Goal: Find specific page/section: Find specific page/section

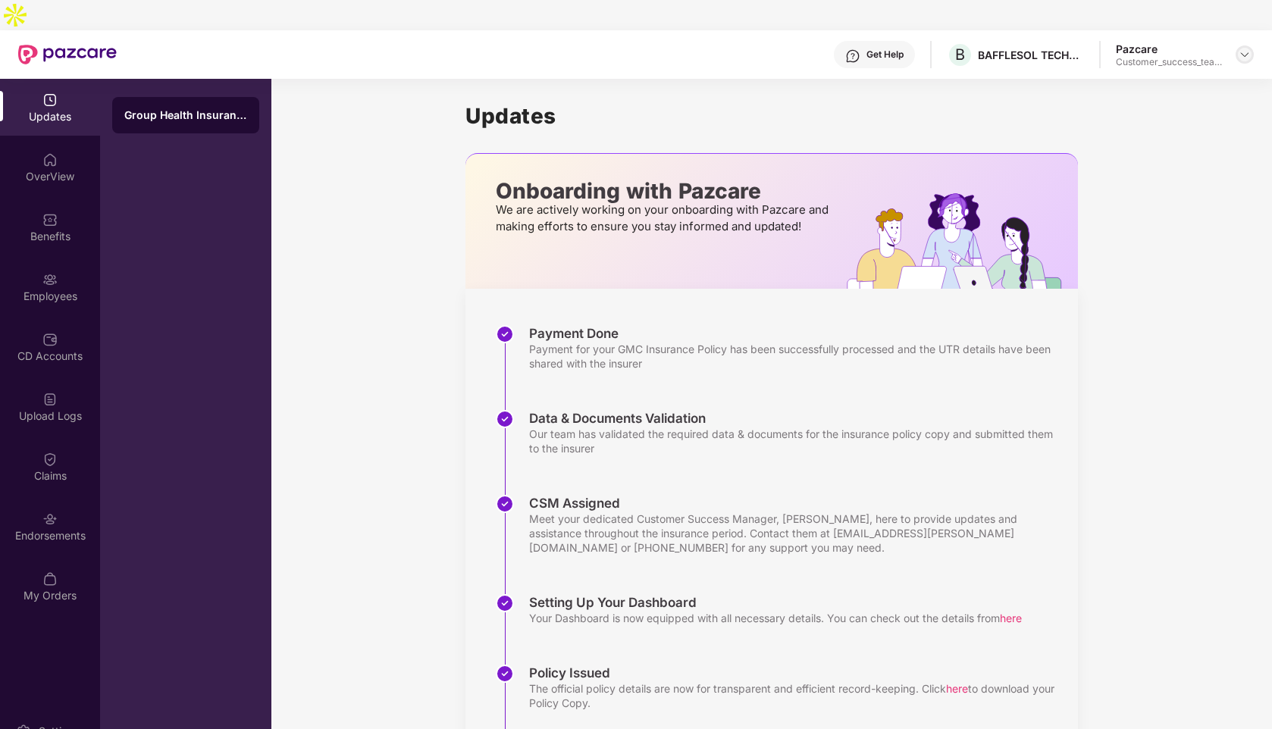
click at [1249, 49] on img at bounding box center [1245, 55] width 12 height 12
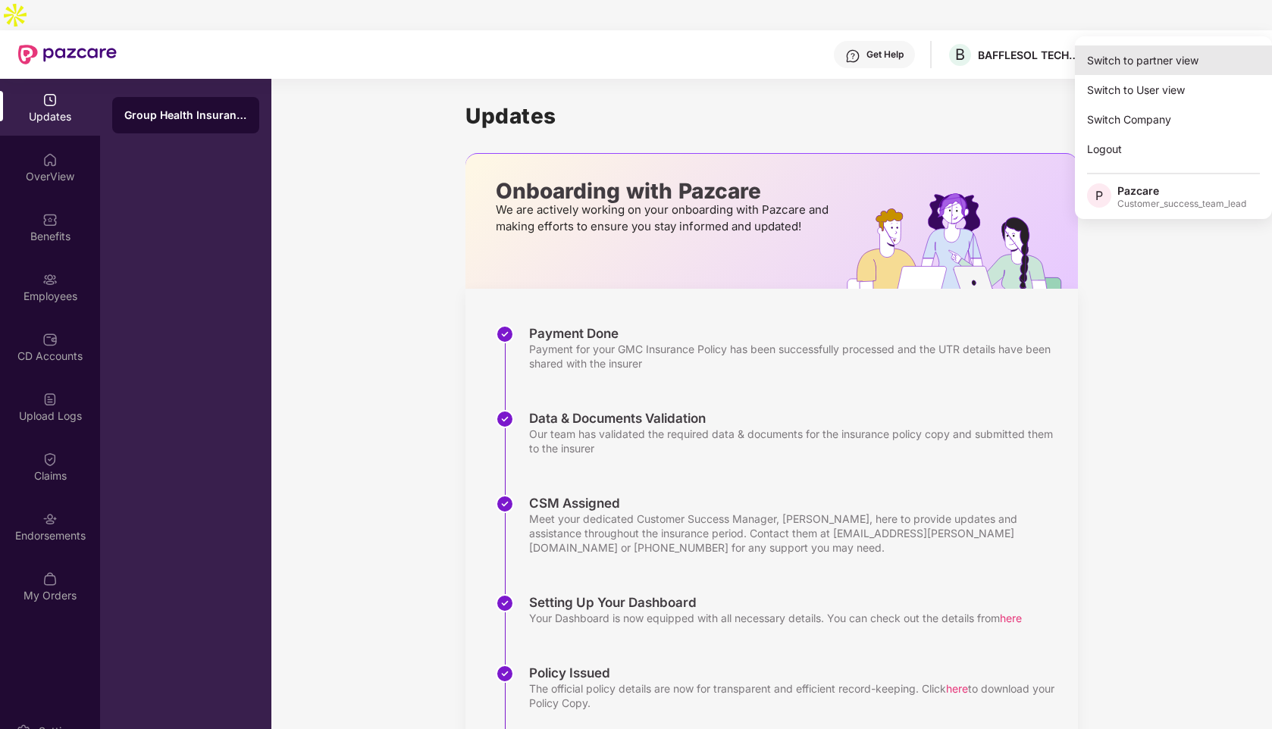
click at [1136, 66] on div "Switch to partner view" at bounding box center [1173, 60] width 197 height 30
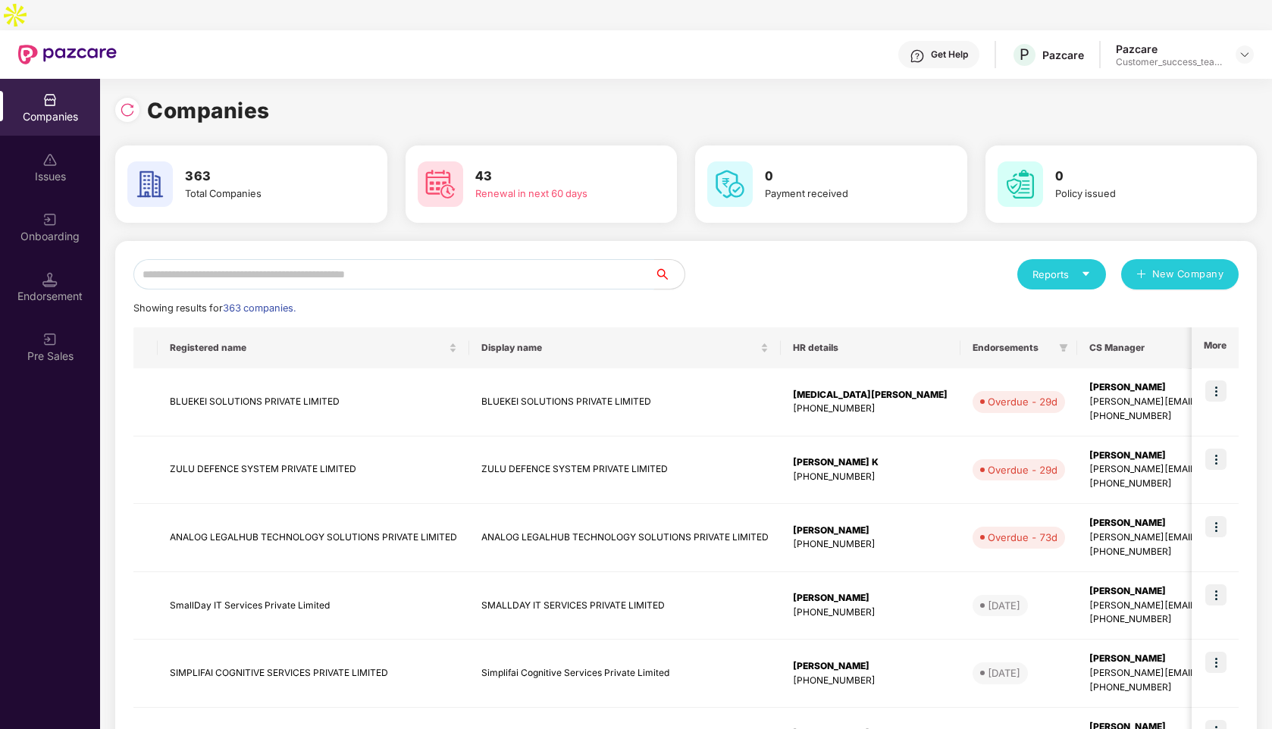
click at [265, 259] on input "text" at bounding box center [393, 274] width 521 height 30
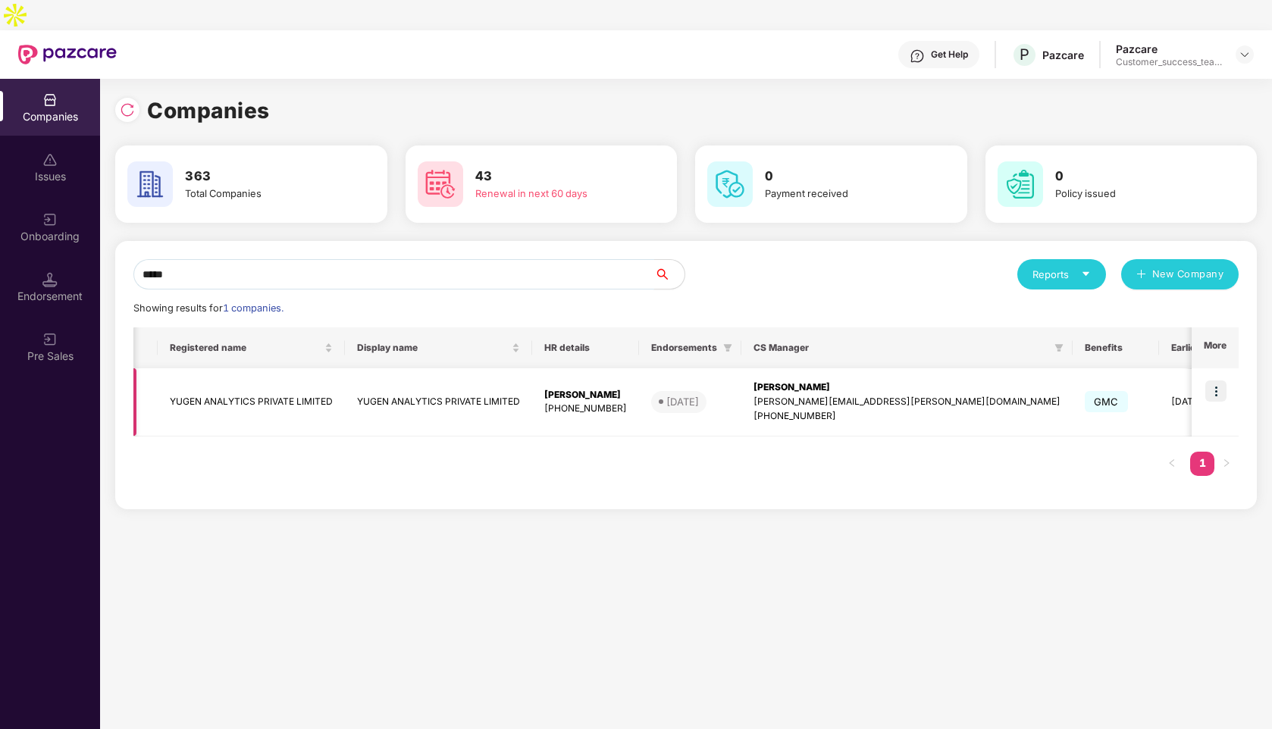
scroll to position [0, 209]
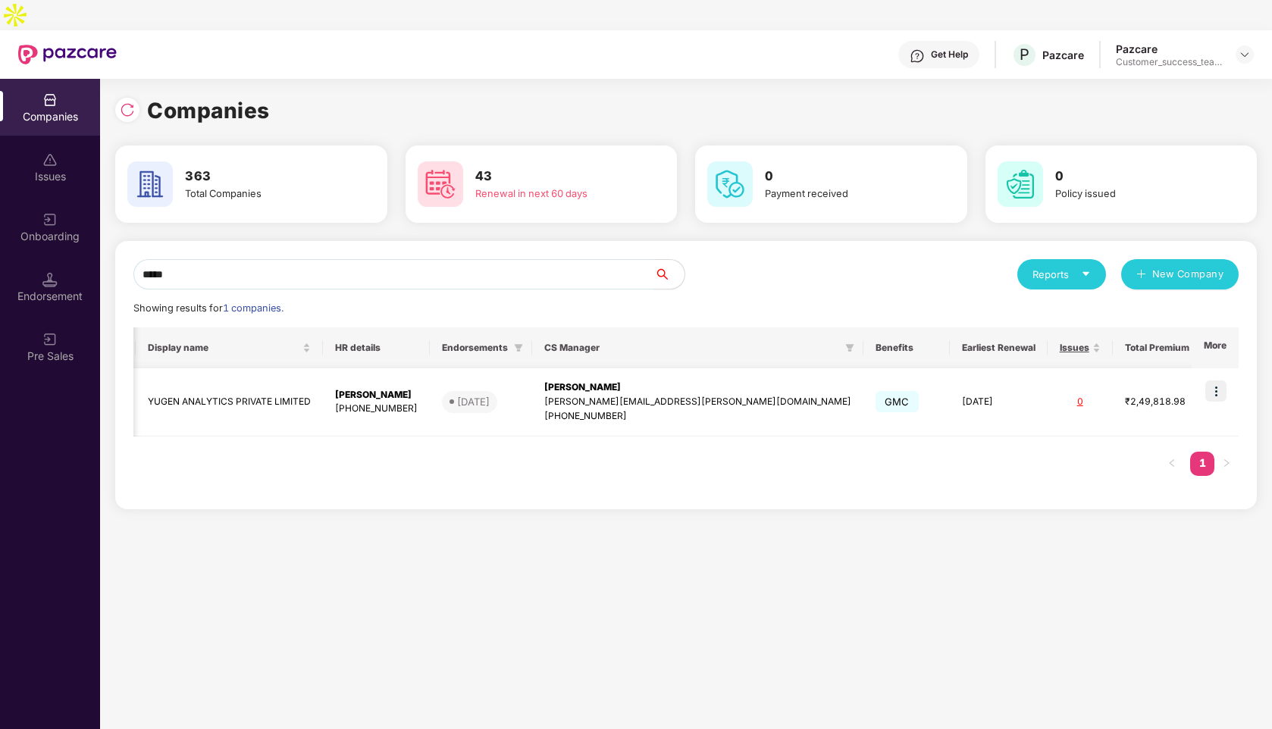
type input "*****"
click at [1213, 381] on img at bounding box center [1215, 391] width 21 height 21
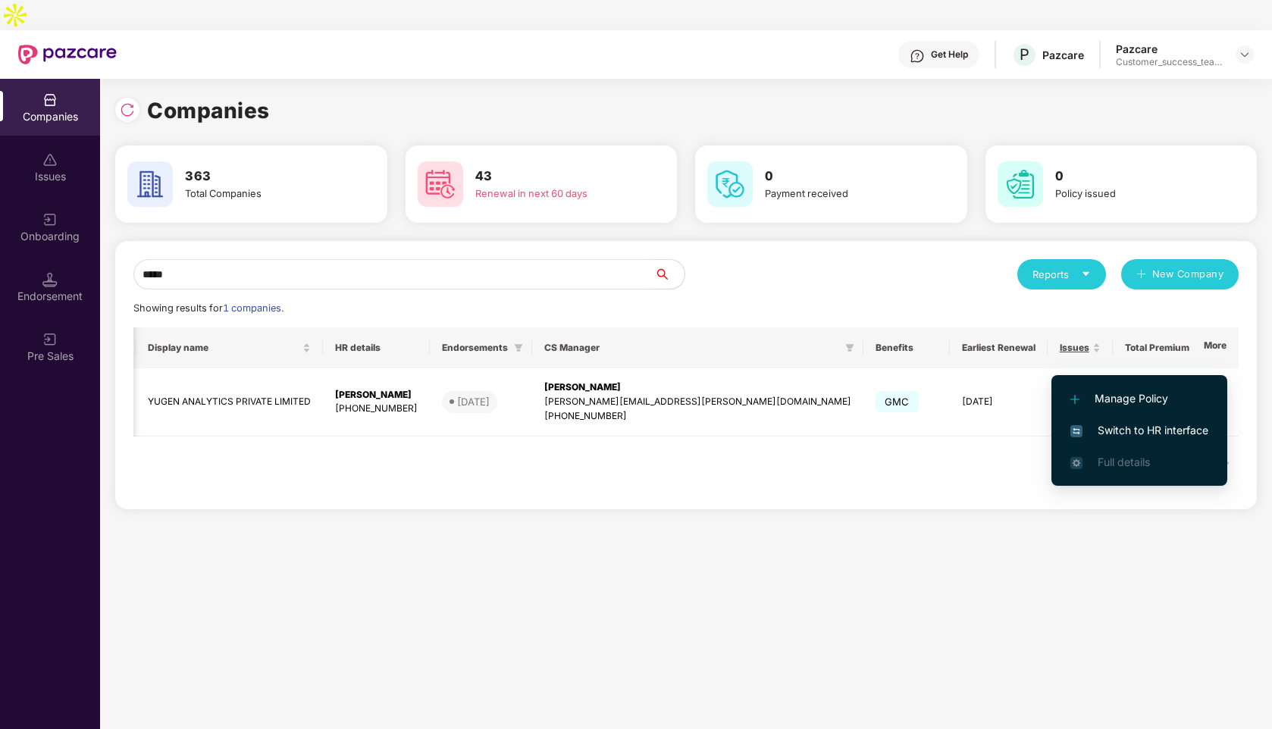
click at [1098, 439] on li "Switch to HR interface" at bounding box center [1139, 431] width 176 height 32
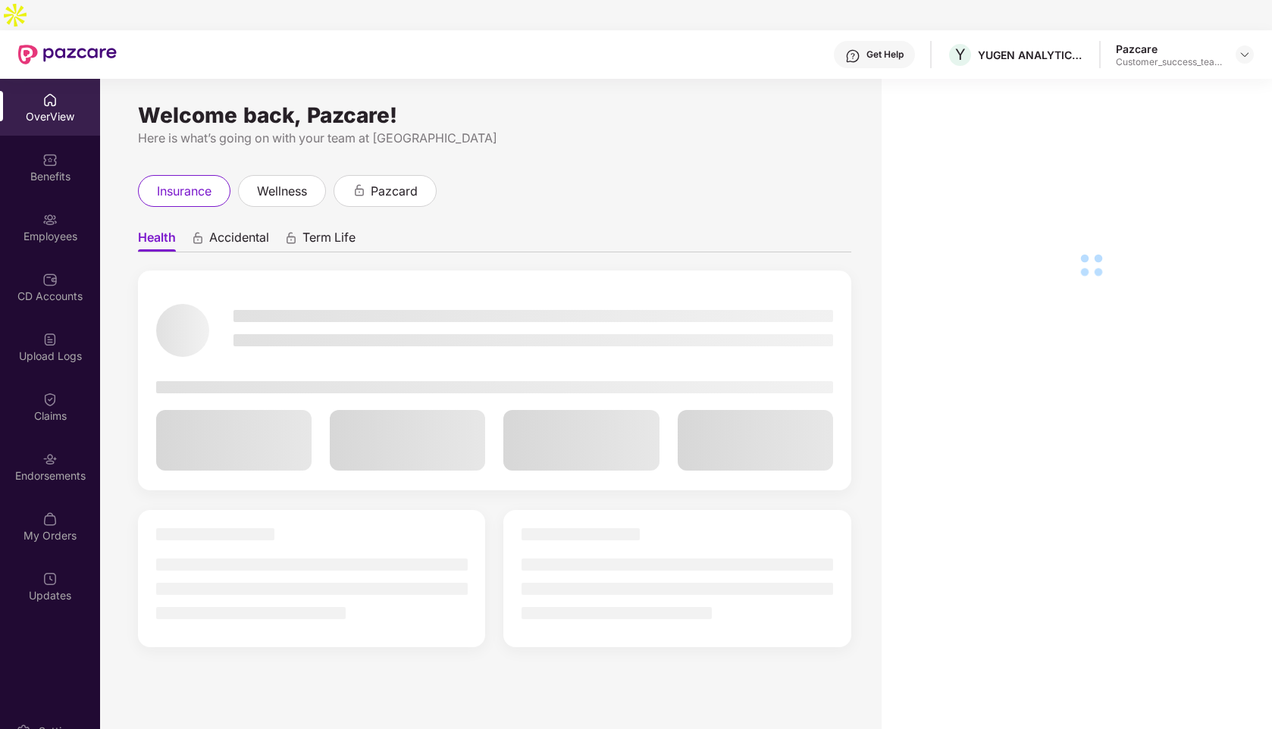
click at [29, 229] on div "Employees" at bounding box center [50, 236] width 100 height 15
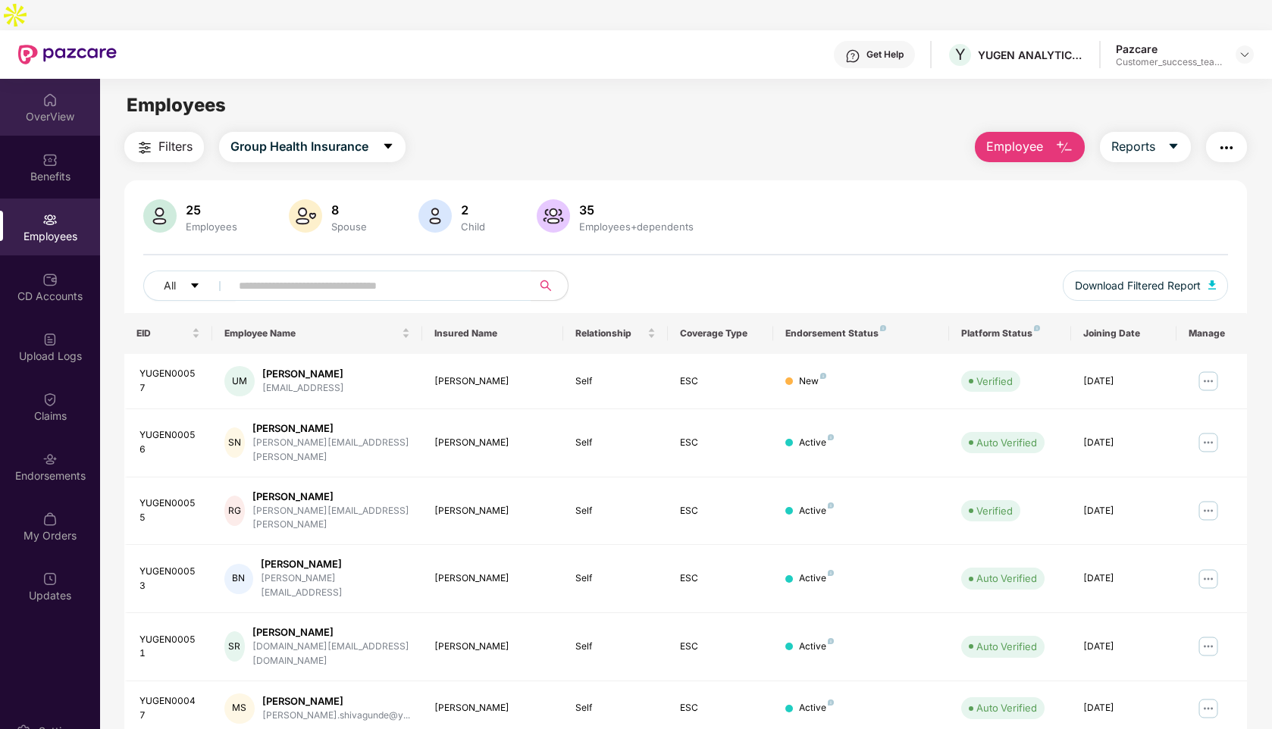
click at [52, 100] on div "OverView" at bounding box center [50, 107] width 100 height 57
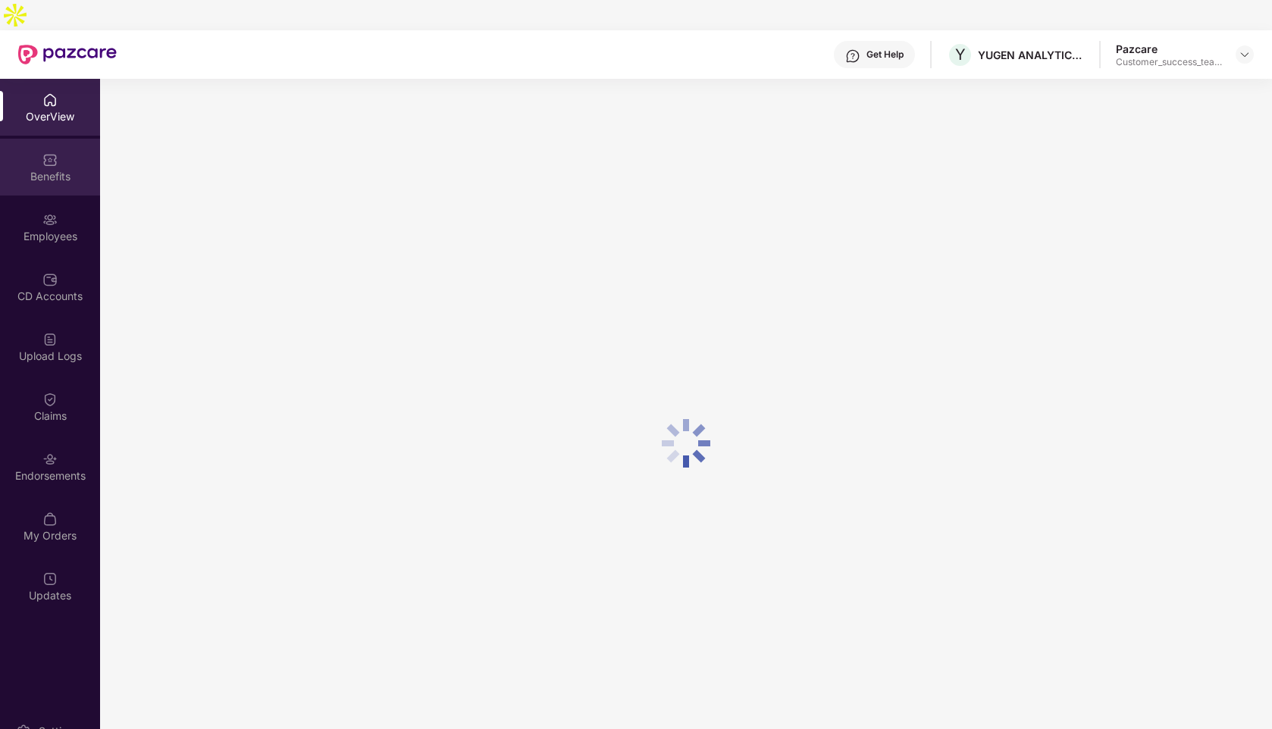
click at [46, 169] on div "Benefits" at bounding box center [50, 176] width 100 height 15
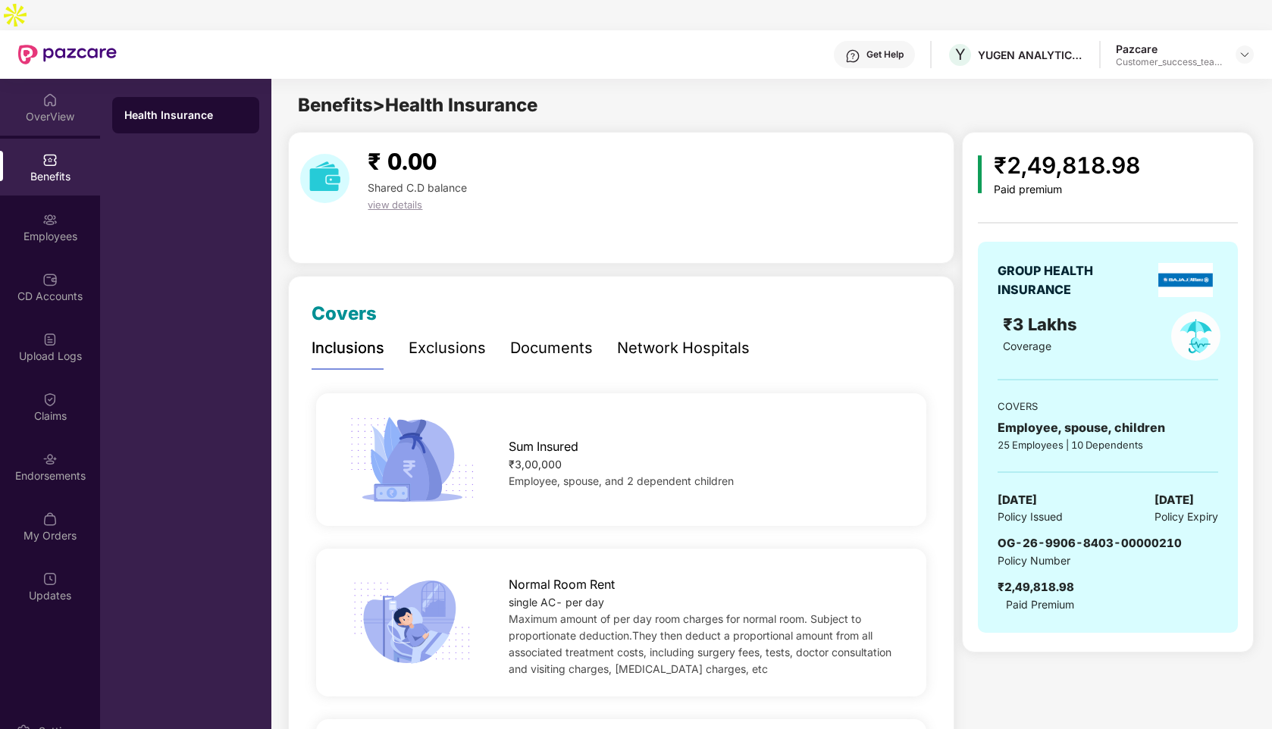
click at [36, 109] on div "OverView" at bounding box center [50, 116] width 100 height 15
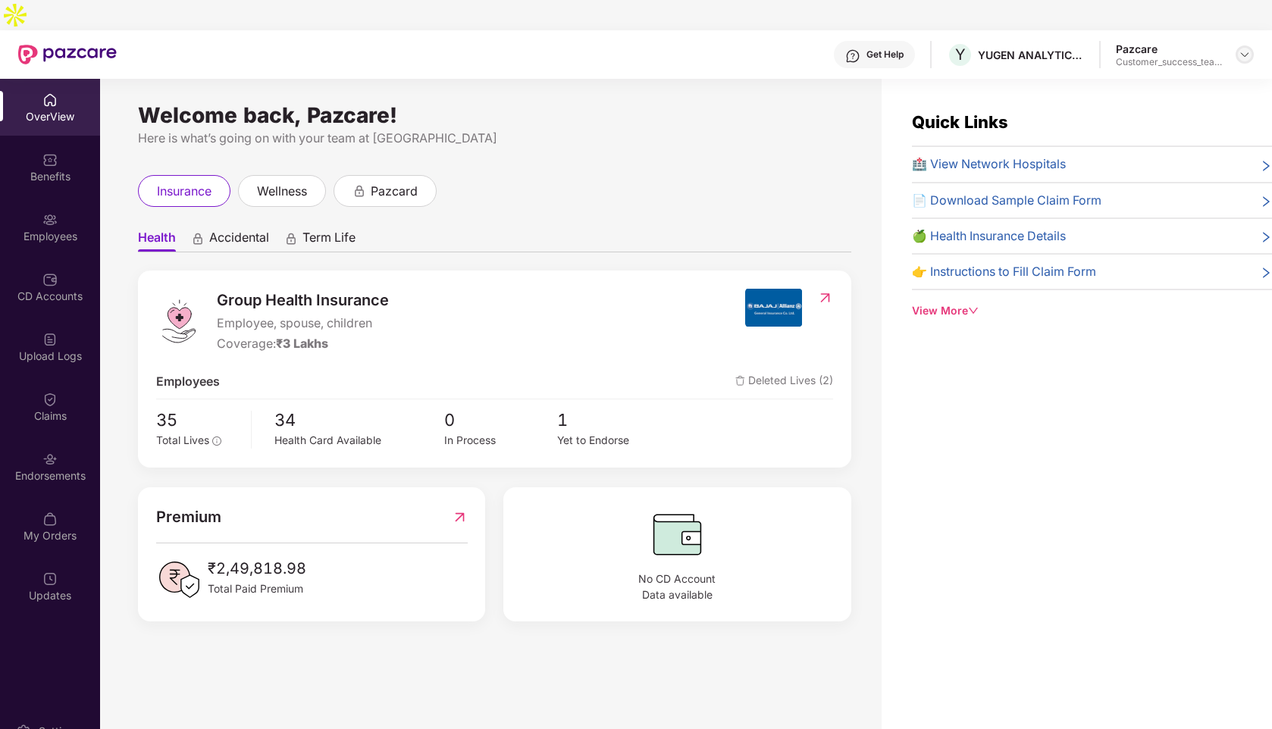
click at [1242, 49] on img at bounding box center [1245, 55] width 12 height 12
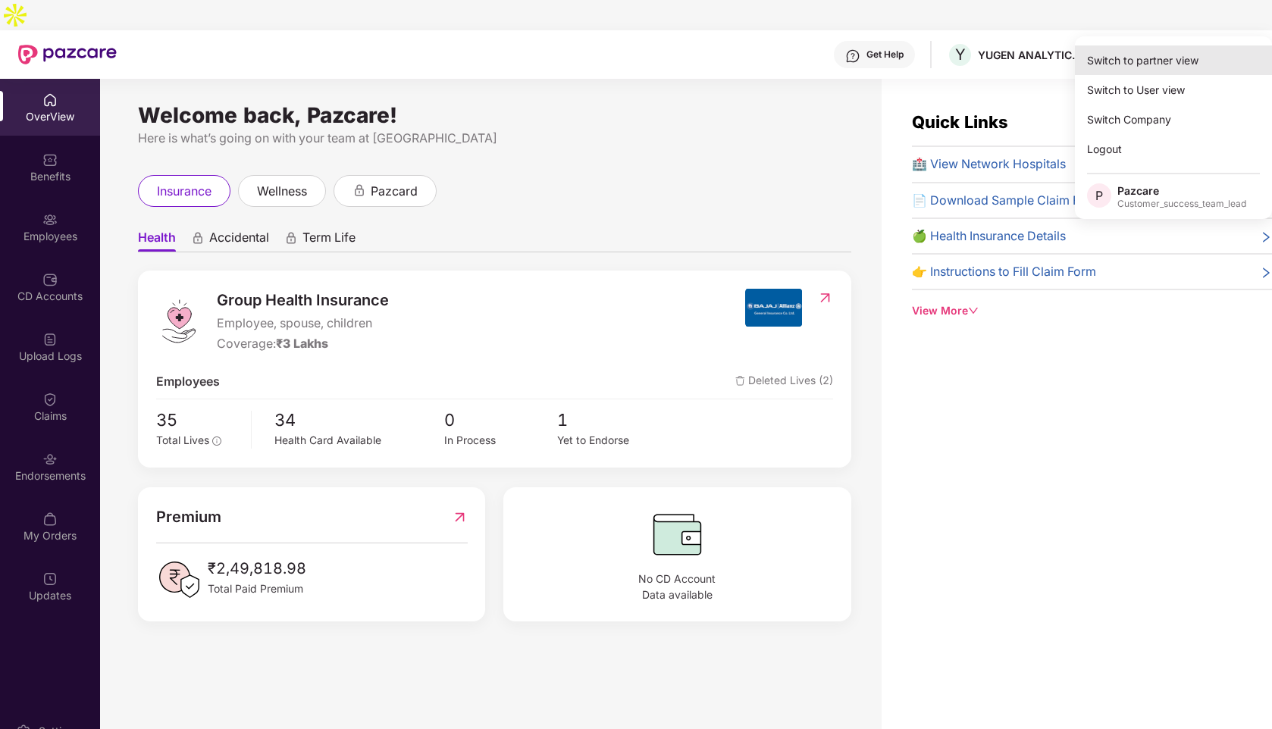
click at [1171, 59] on div "Switch to partner view" at bounding box center [1173, 60] width 197 height 30
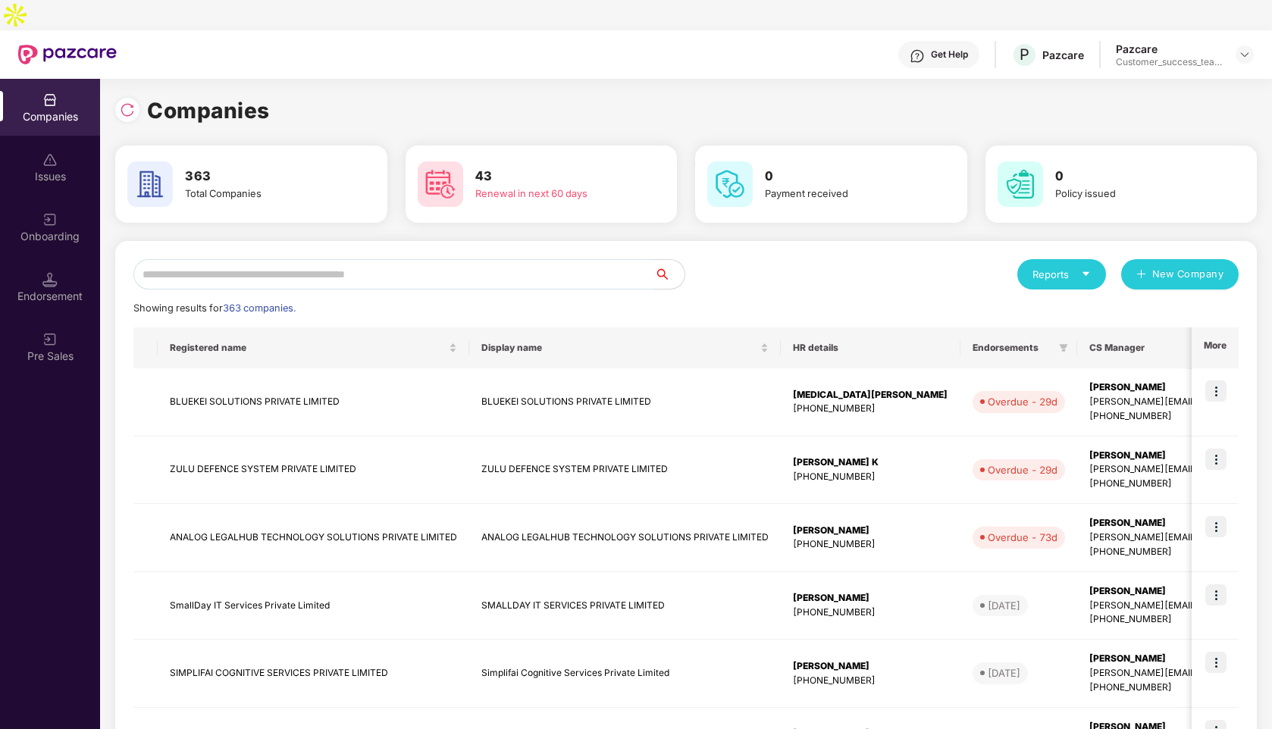
click at [256, 259] on input "text" at bounding box center [393, 274] width 521 height 30
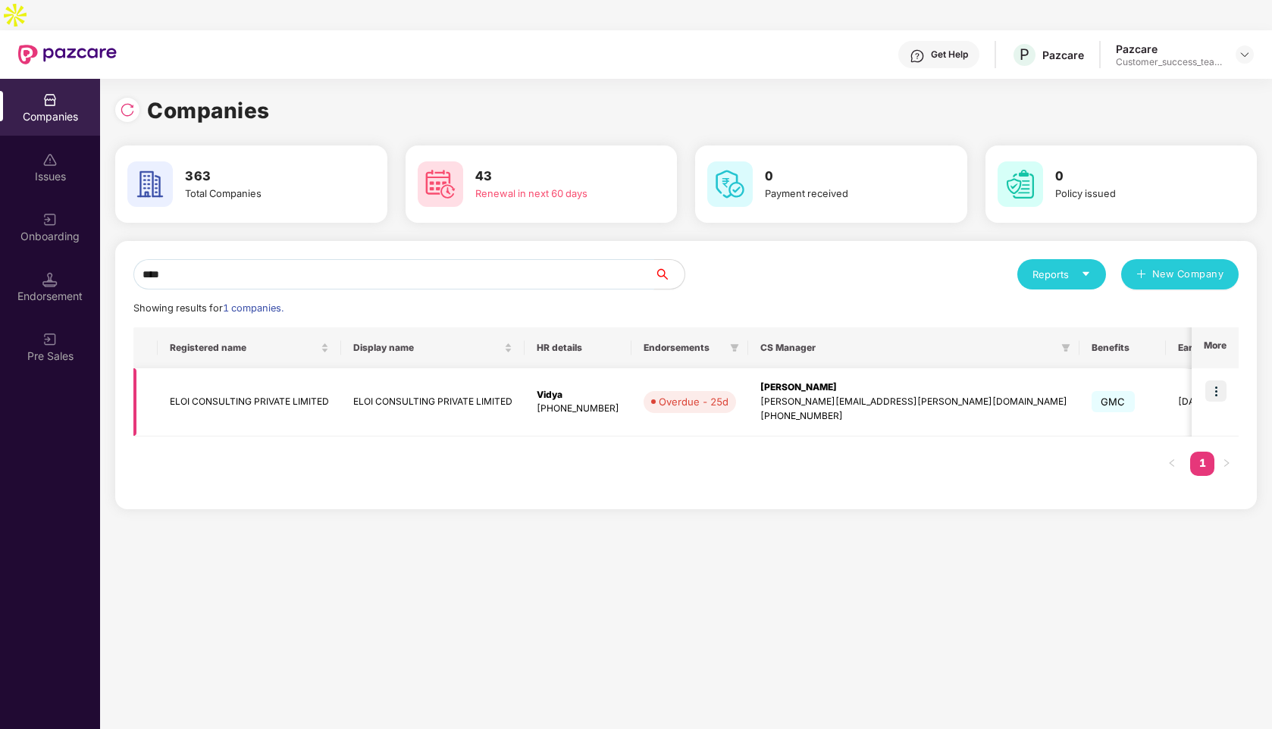
type input "****"
click at [1218, 381] on img at bounding box center [1215, 391] width 21 height 21
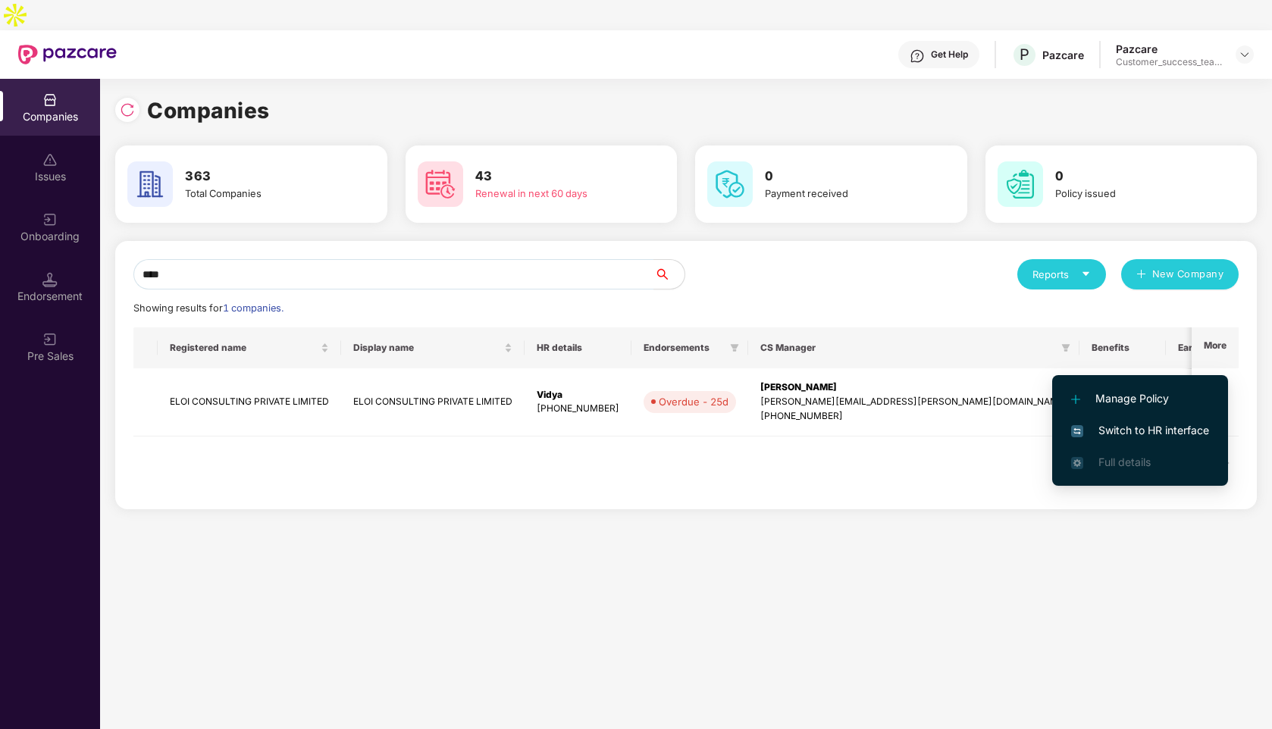
click at [1098, 427] on span "Switch to HR interface" at bounding box center [1140, 430] width 138 height 17
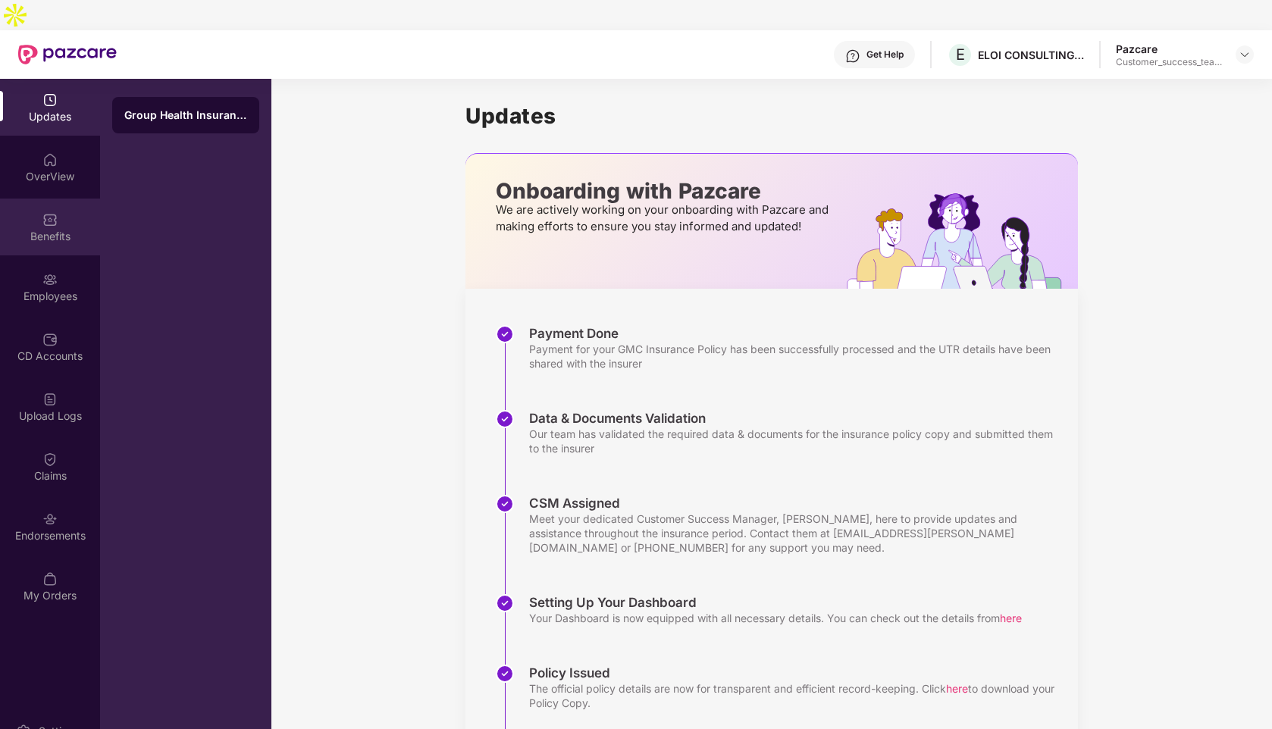
click at [49, 199] on div "Benefits" at bounding box center [50, 227] width 100 height 57
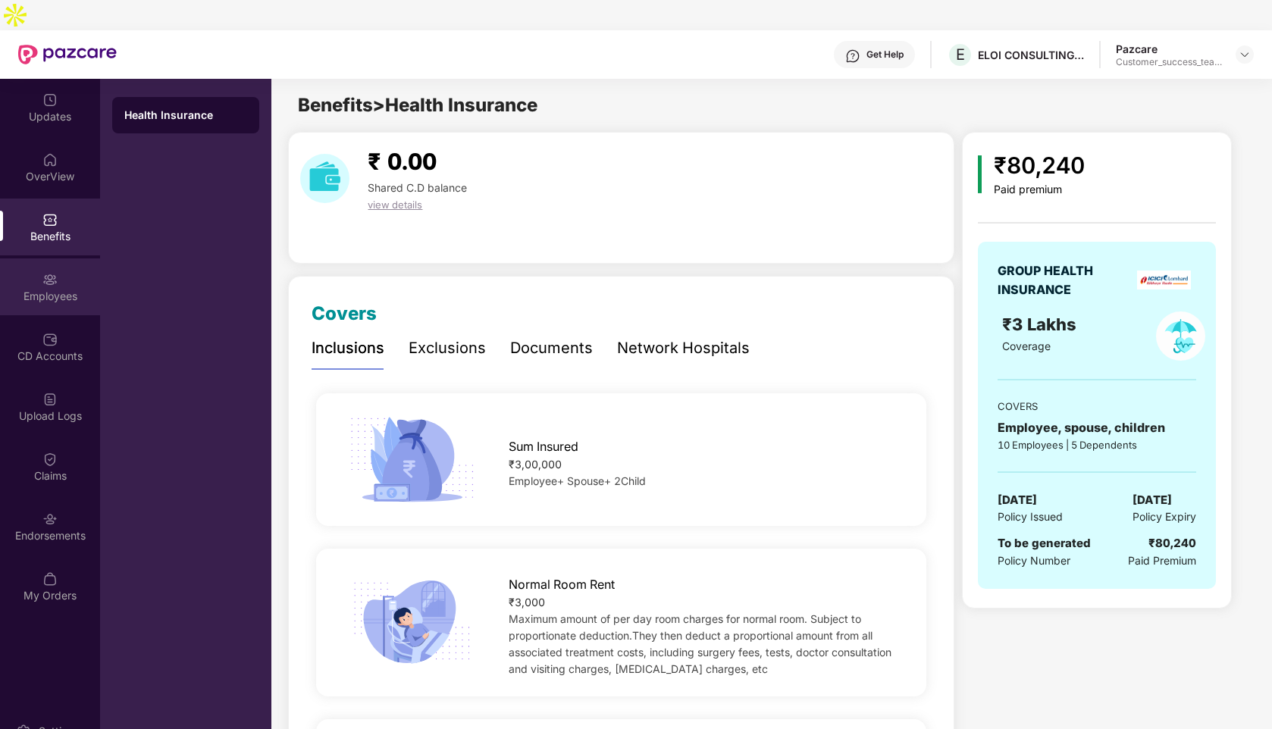
click at [46, 289] on div "Employees" at bounding box center [50, 296] width 100 height 15
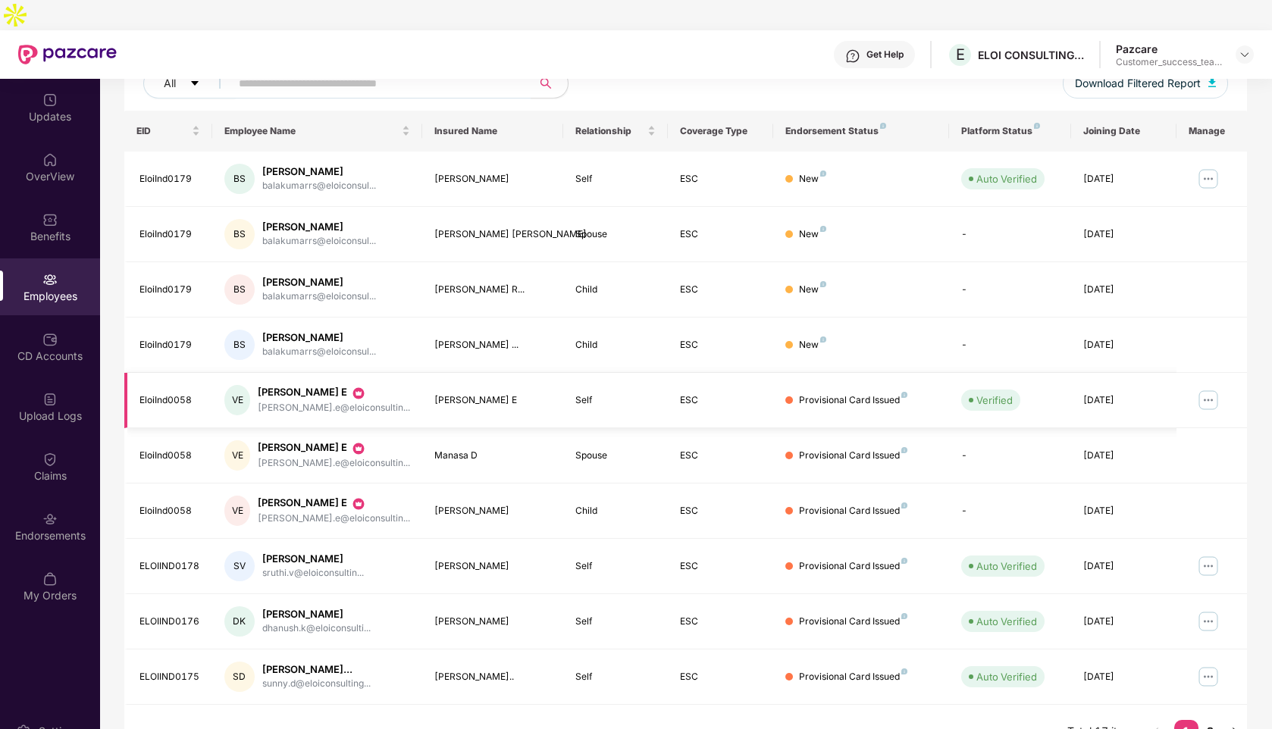
scroll to position [0, 0]
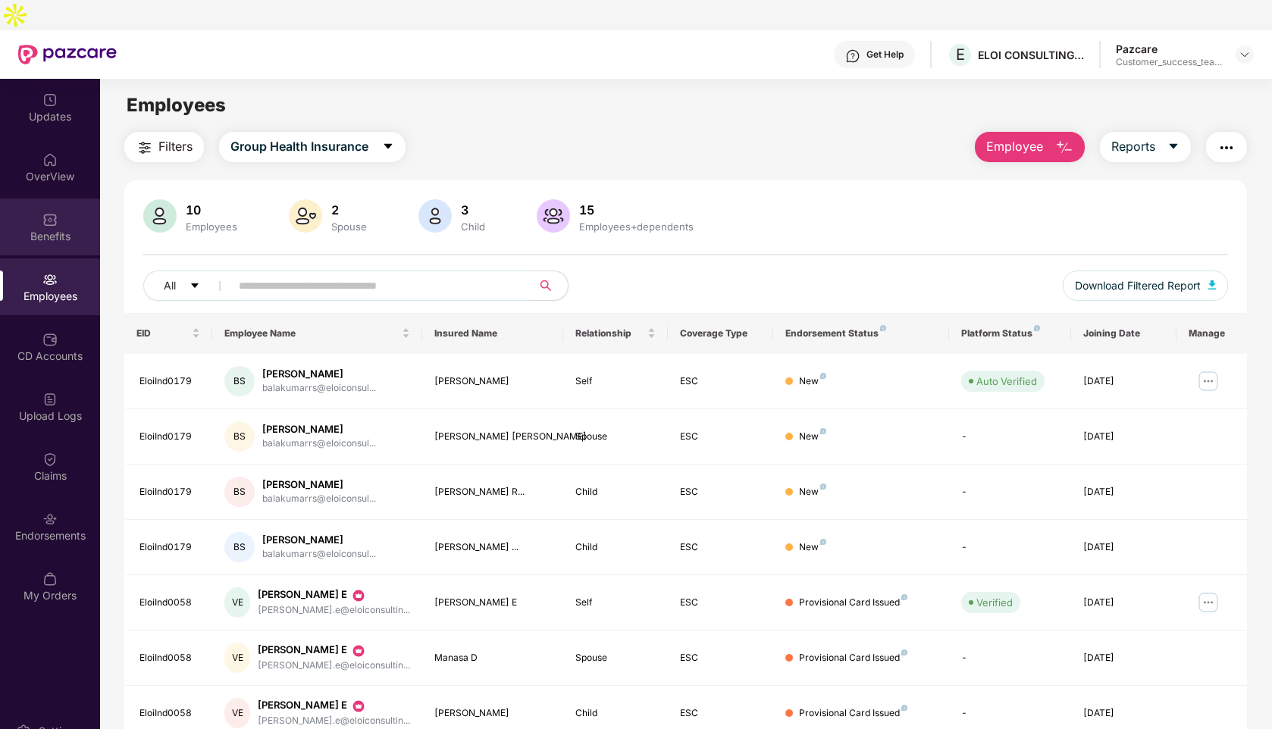
click at [51, 199] on div "Benefits" at bounding box center [50, 227] width 100 height 57
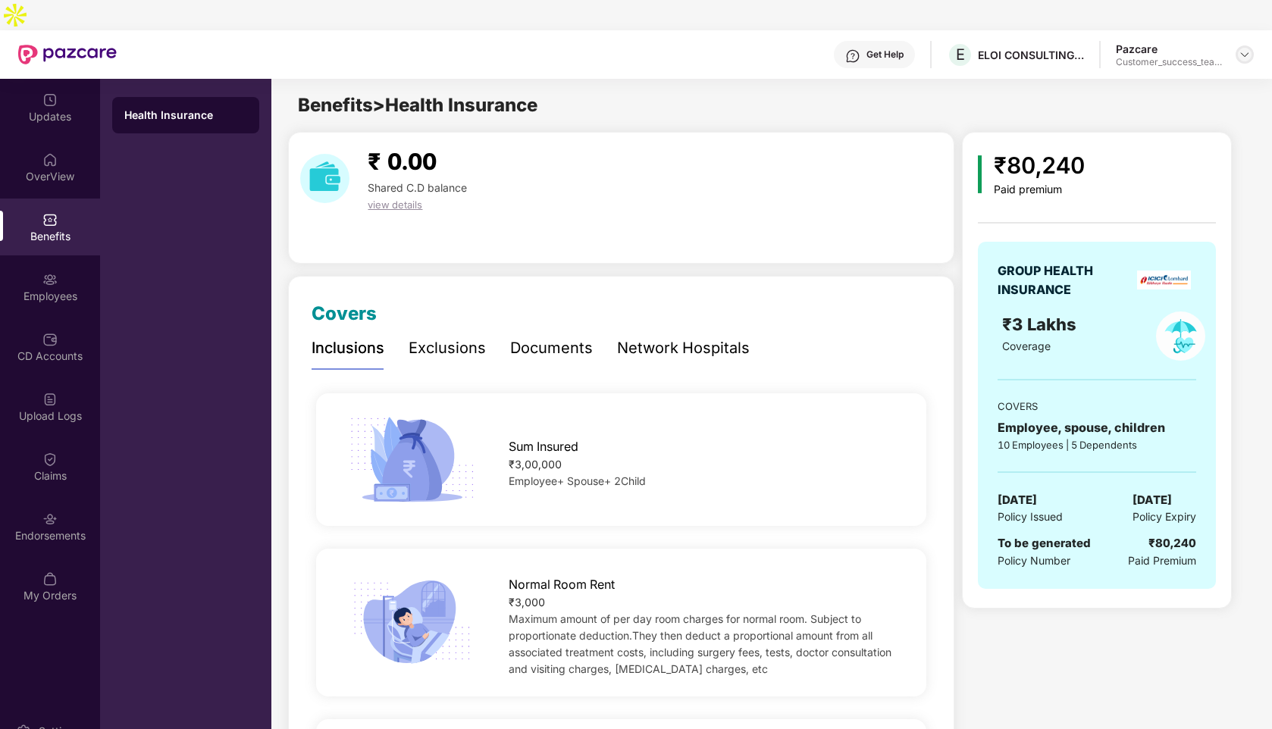
click at [1243, 49] on img at bounding box center [1245, 55] width 12 height 12
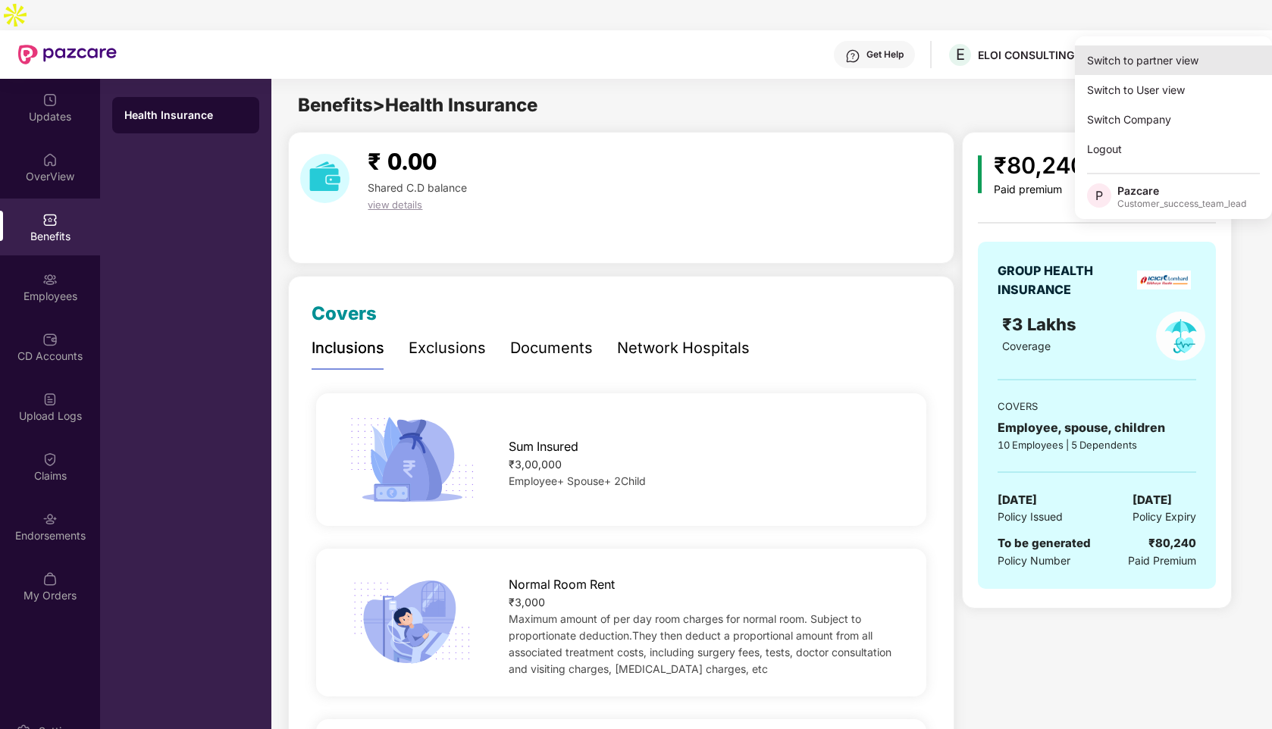
click at [1153, 52] on div "Switch to partner view" at bounding box center [1173, 60] width 197 height 30
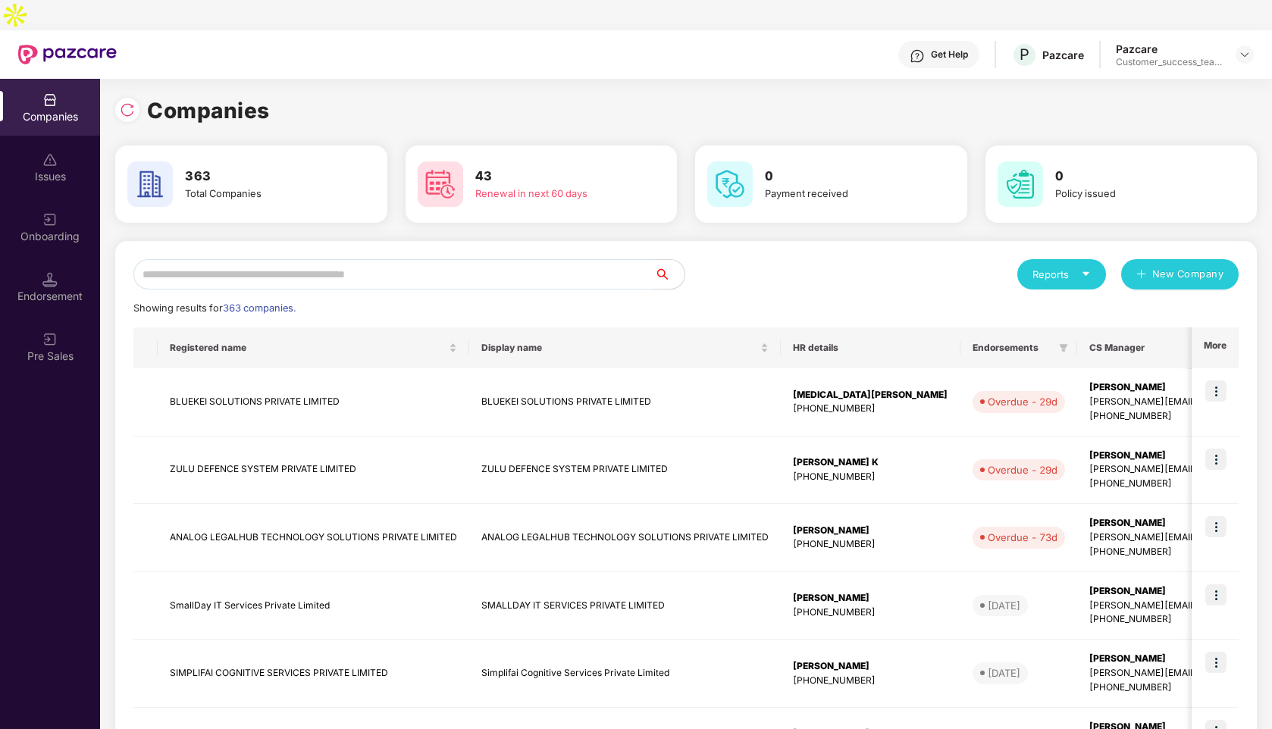
click at [315, 259] on input "text" at bounding box center [393, 274] width 521 height 30
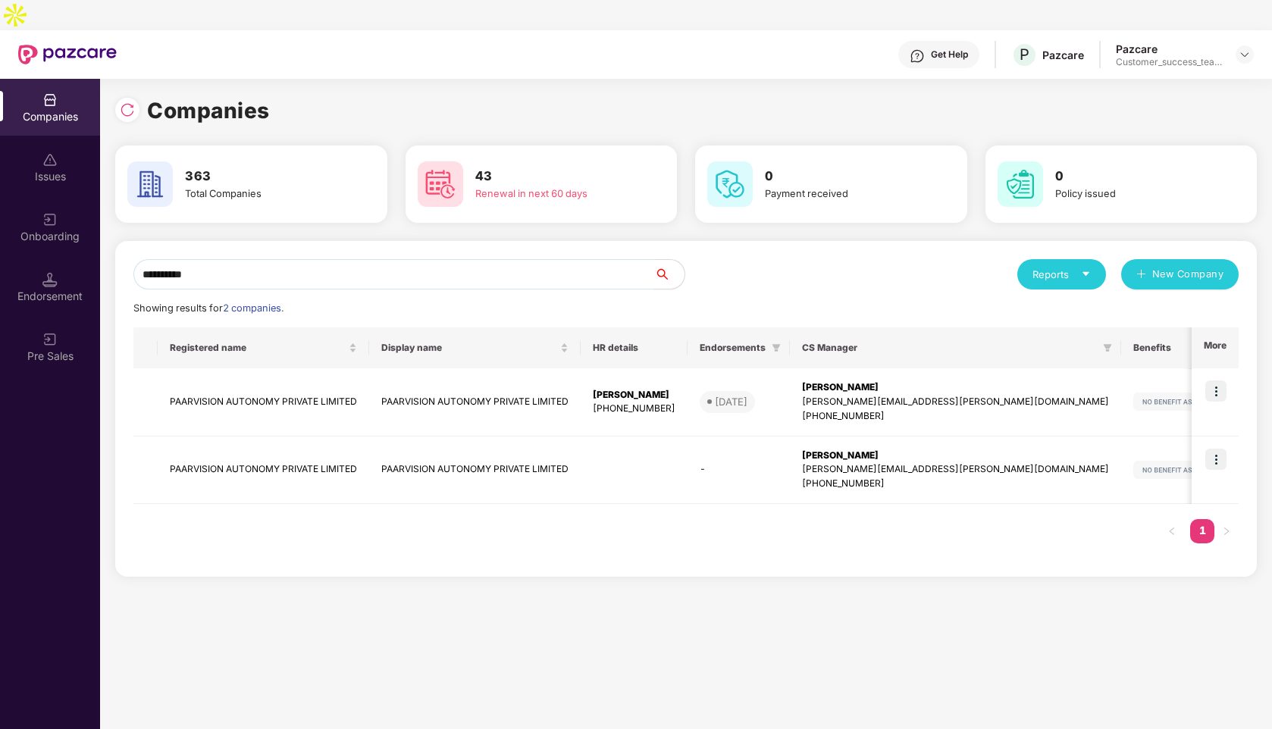
type input "**********"
